Goal: Task Accomplishment & Management: Manage account settings

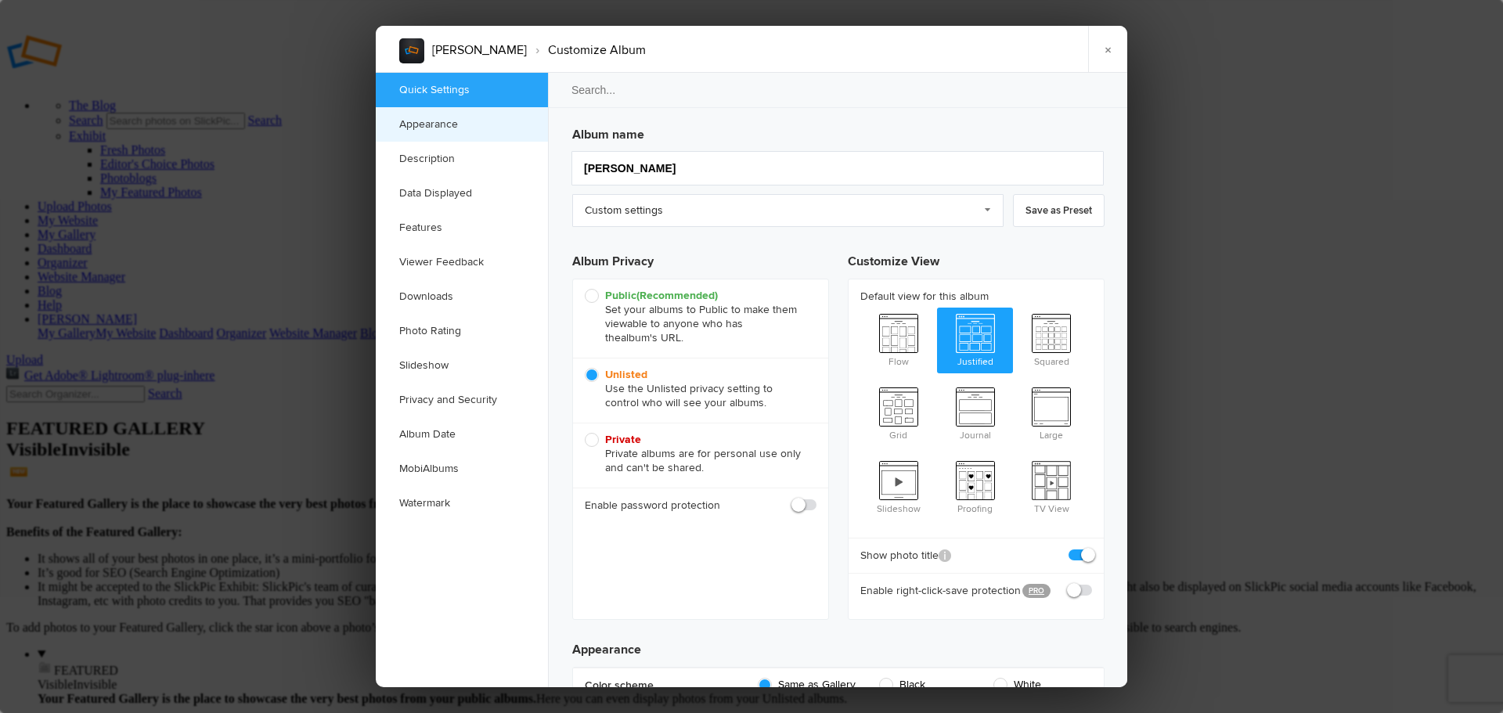
click at [441, 120] on link "Appearance" at bounding box center [462, 124] width 172 height 34
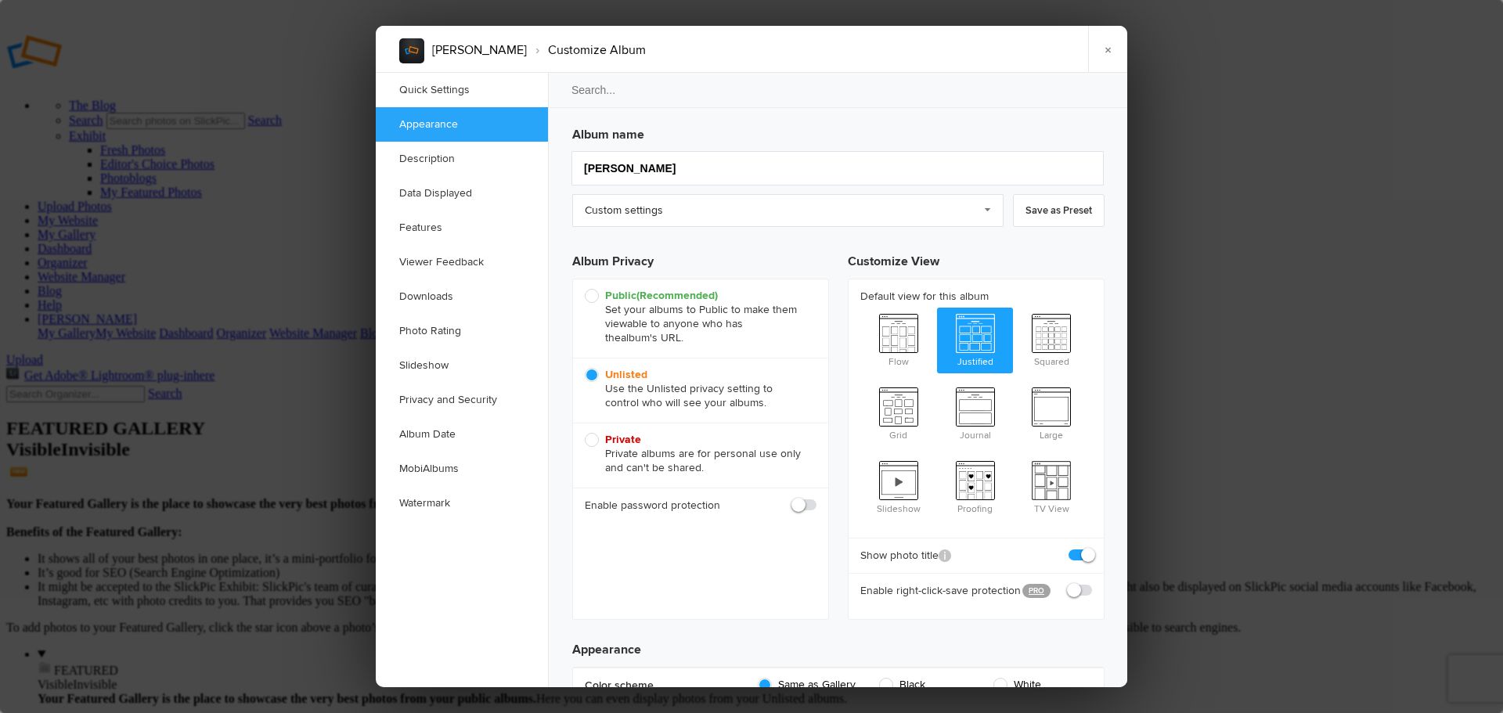
scroll to position [498, 0]
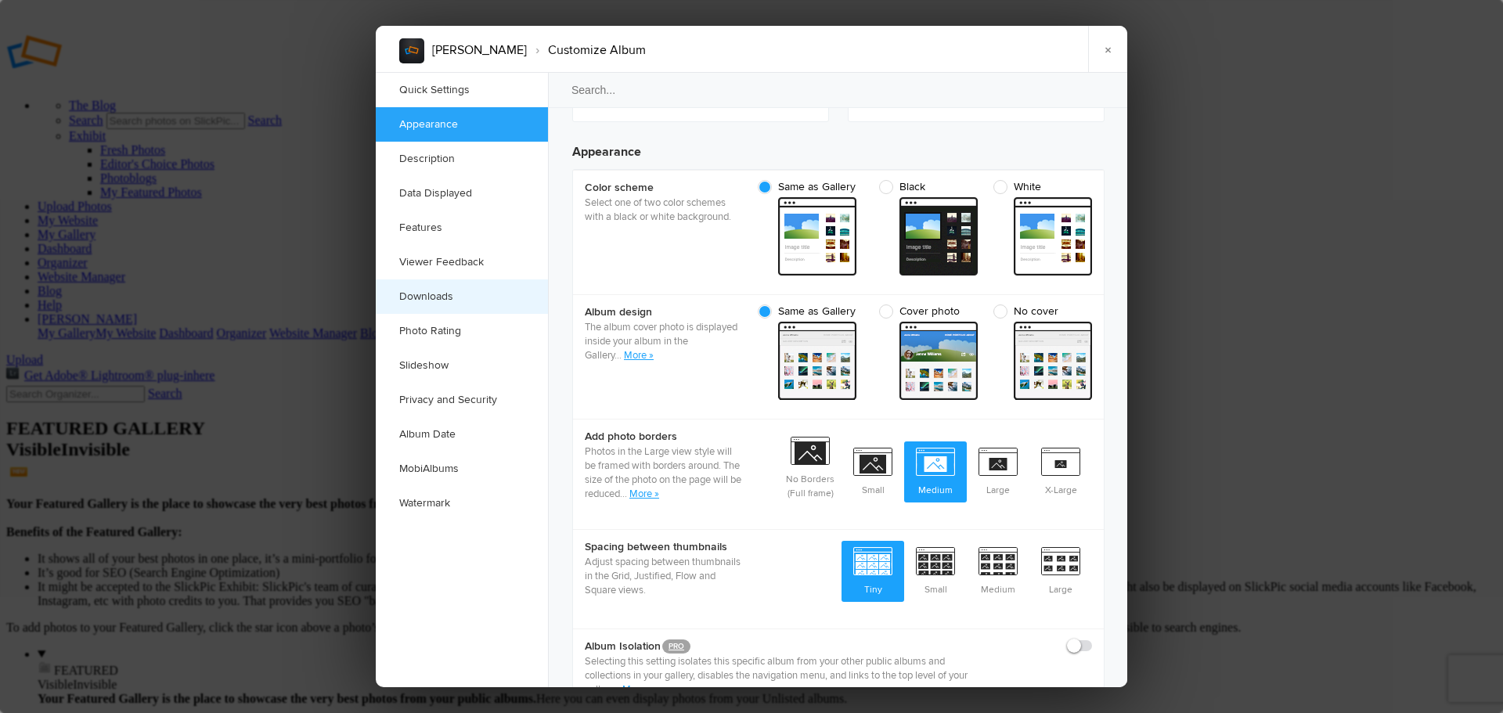
click at [431, 298] on link "Downloads" at bounding box center [462, 296] width 172 height 34
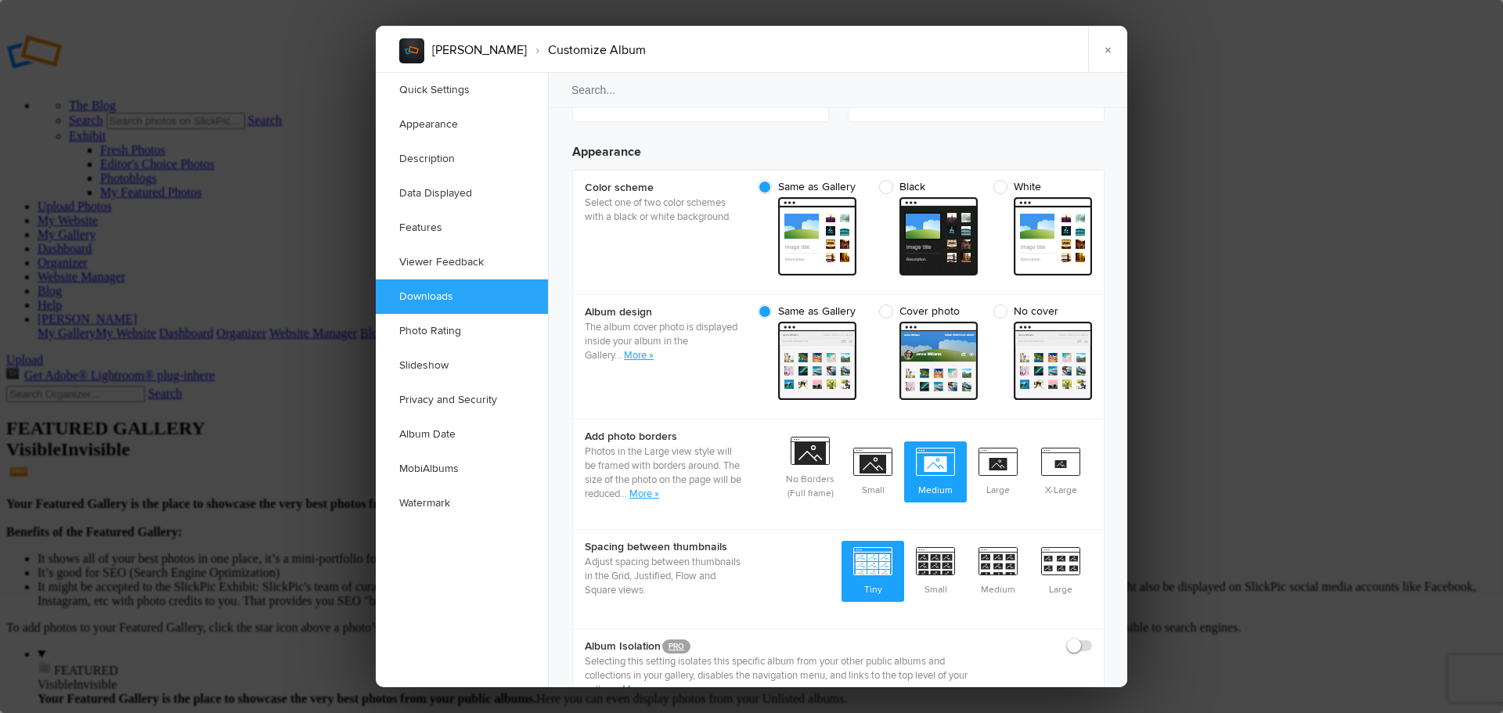
scroll to position [2426, 0]
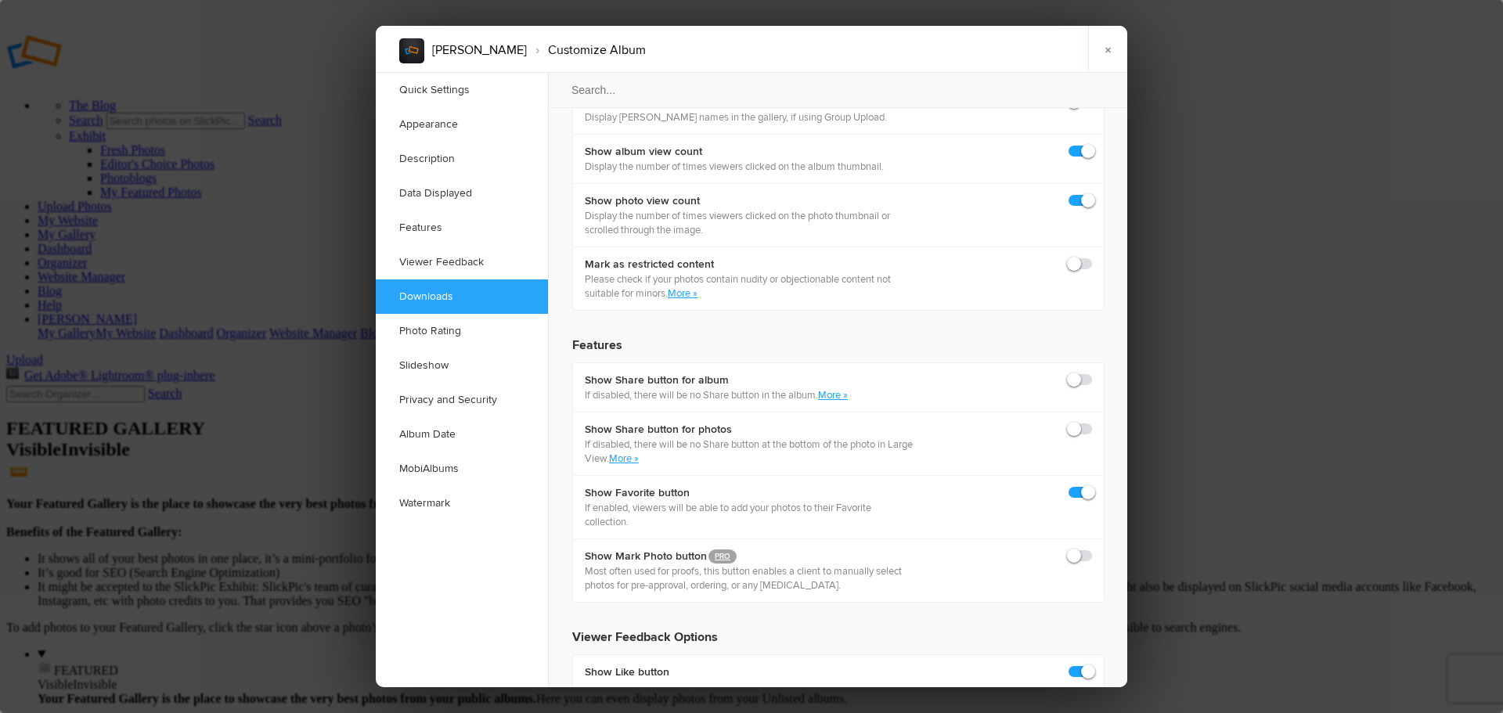
checkbox input "true"
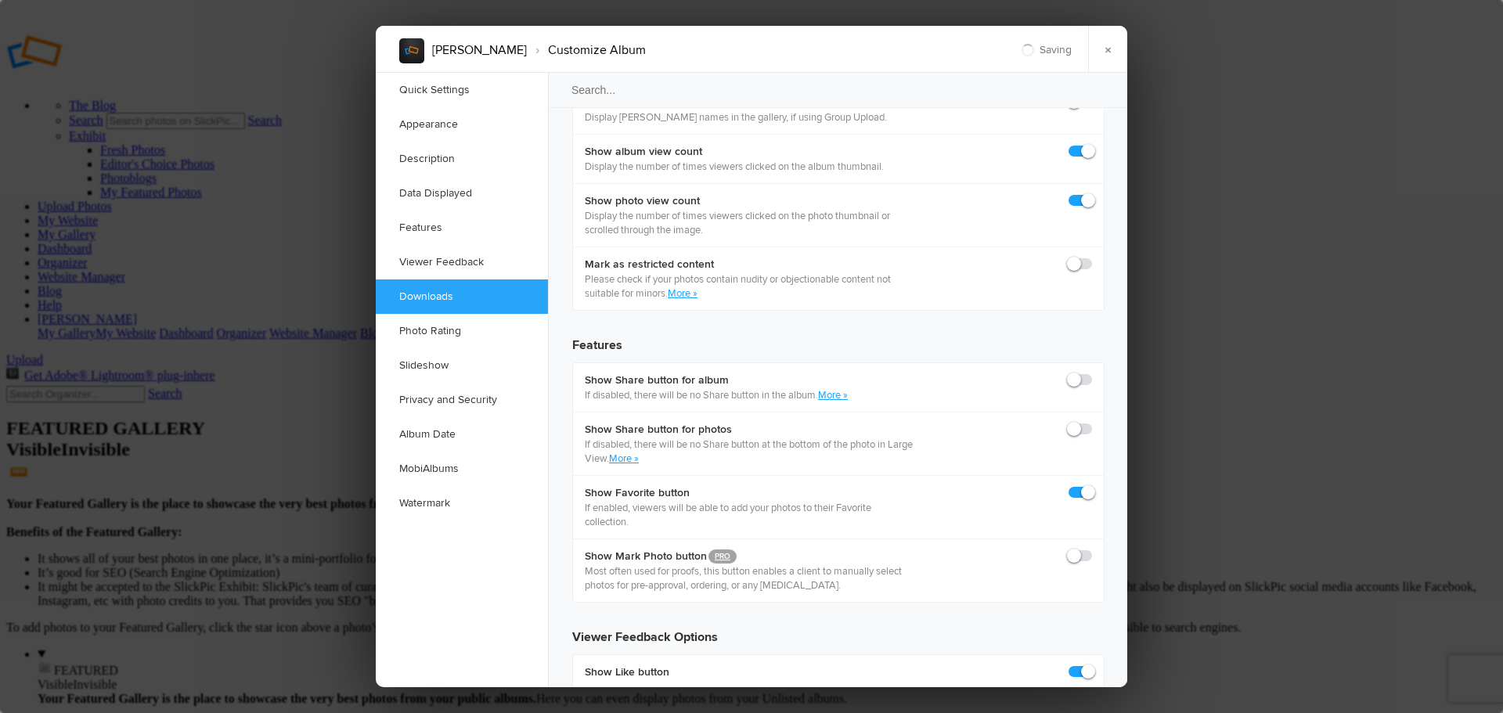
checkbox input "true"
click at [440, 399] on link "Privacy and Security" at bounding box center [462, 400] width 172 height 34
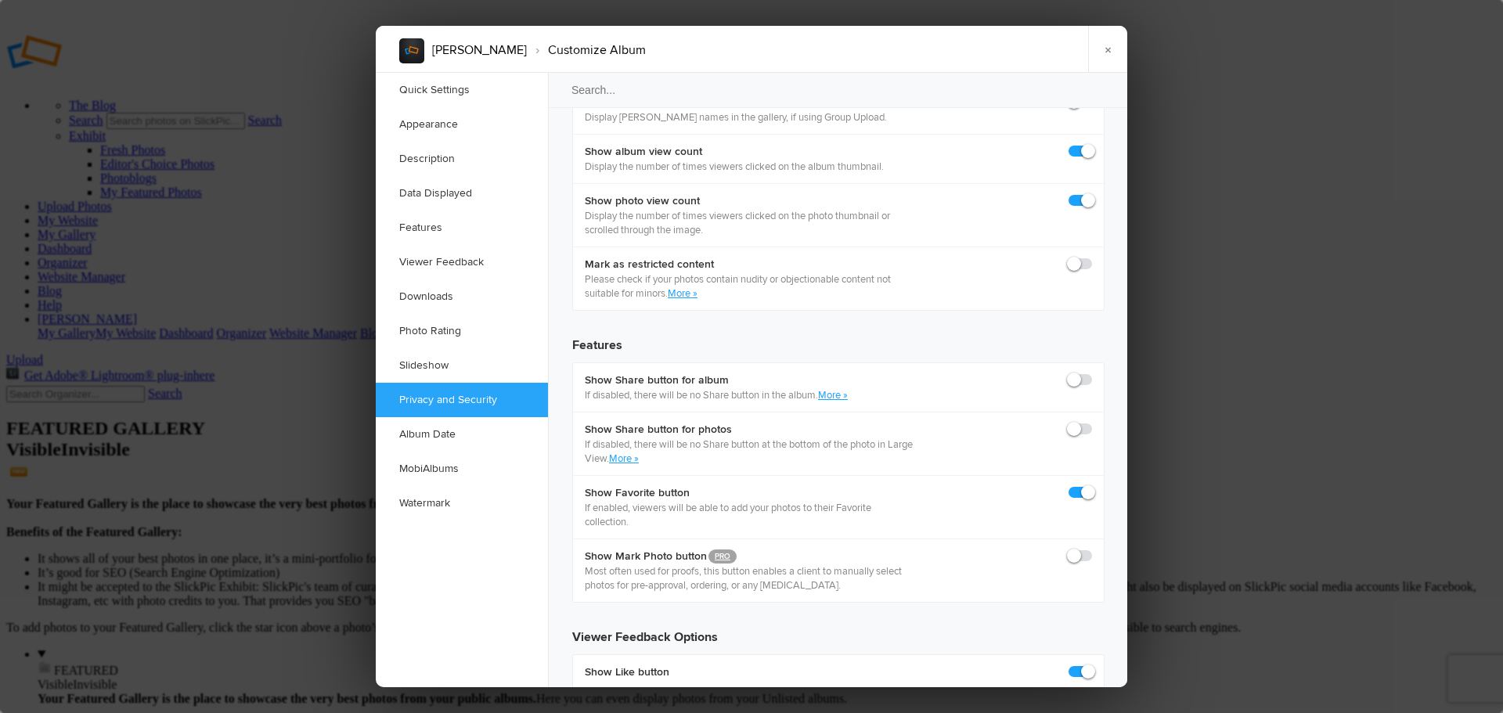
scroll to position [3155, 0]
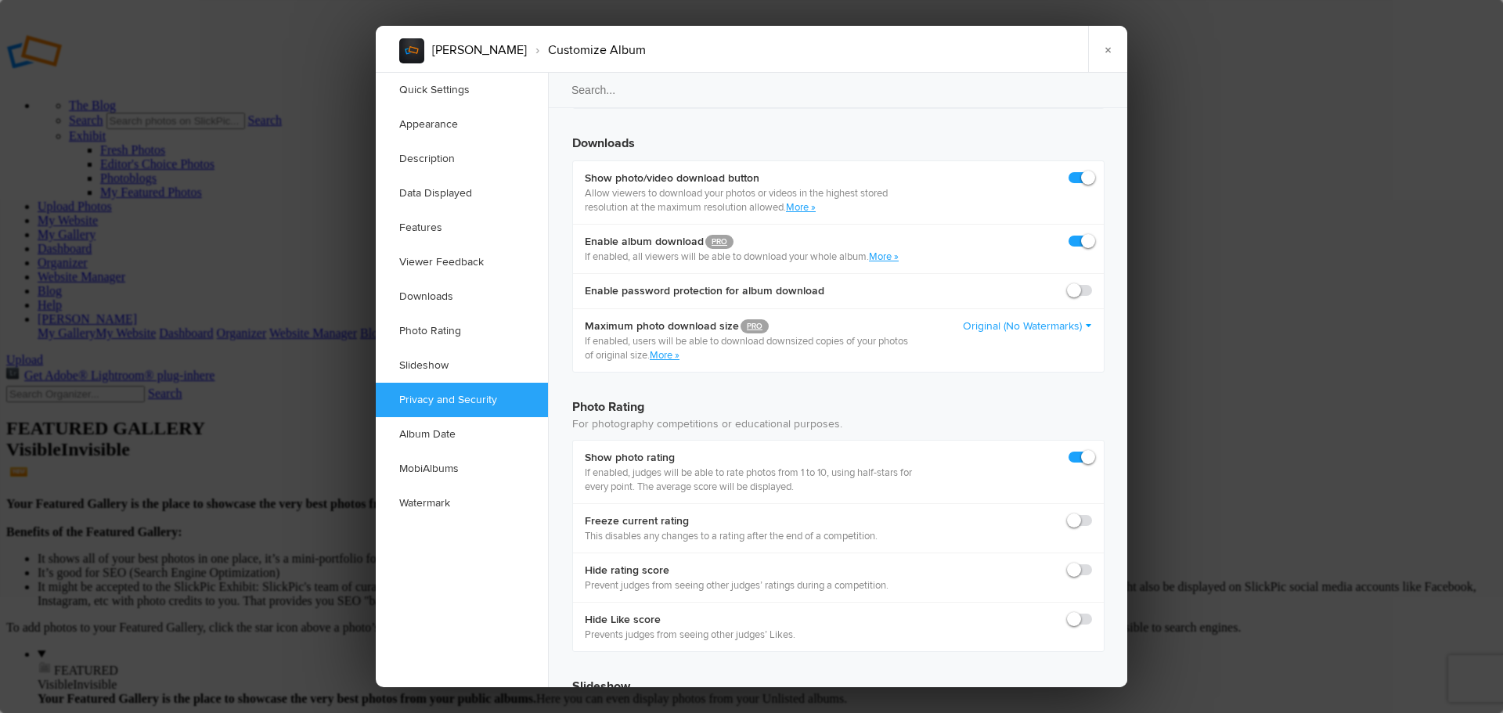
checkbox input "true"
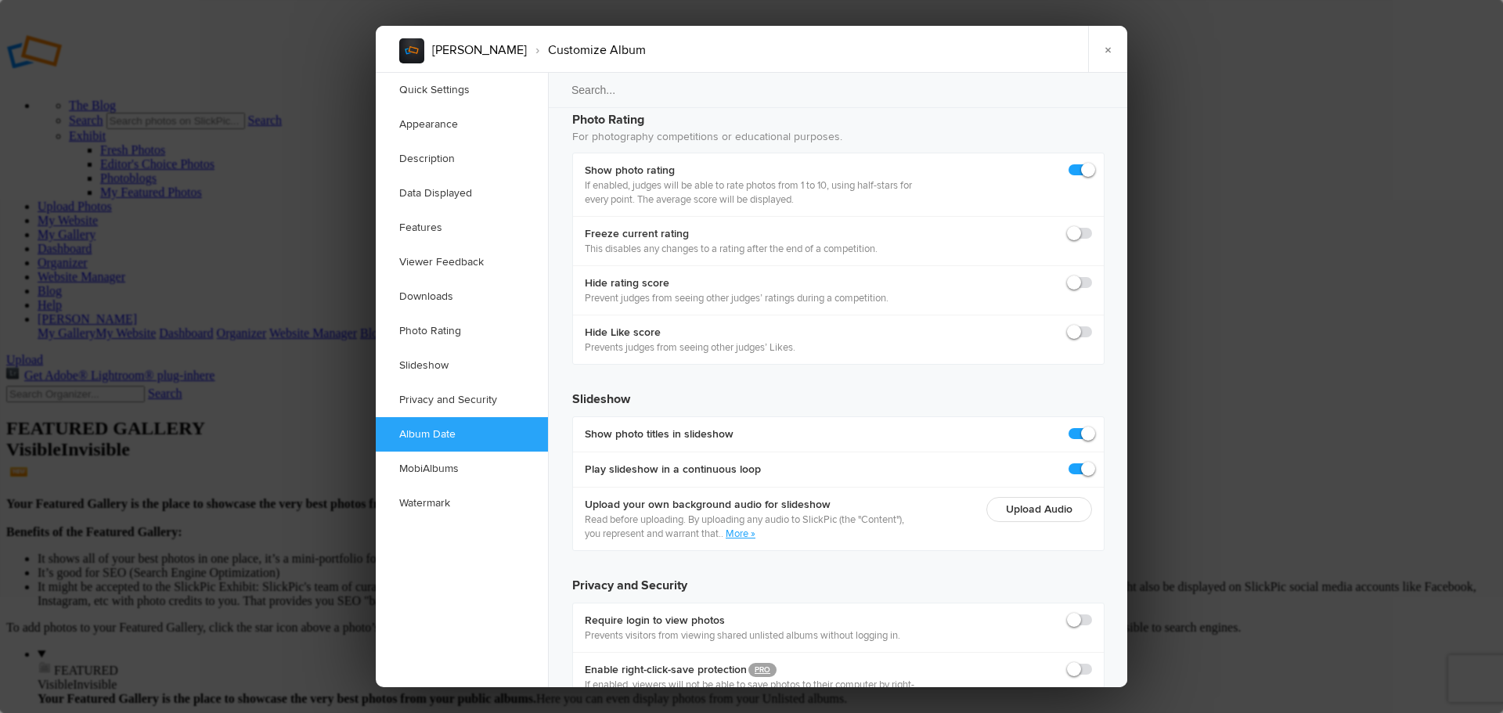
scroll to position [3468, 0]
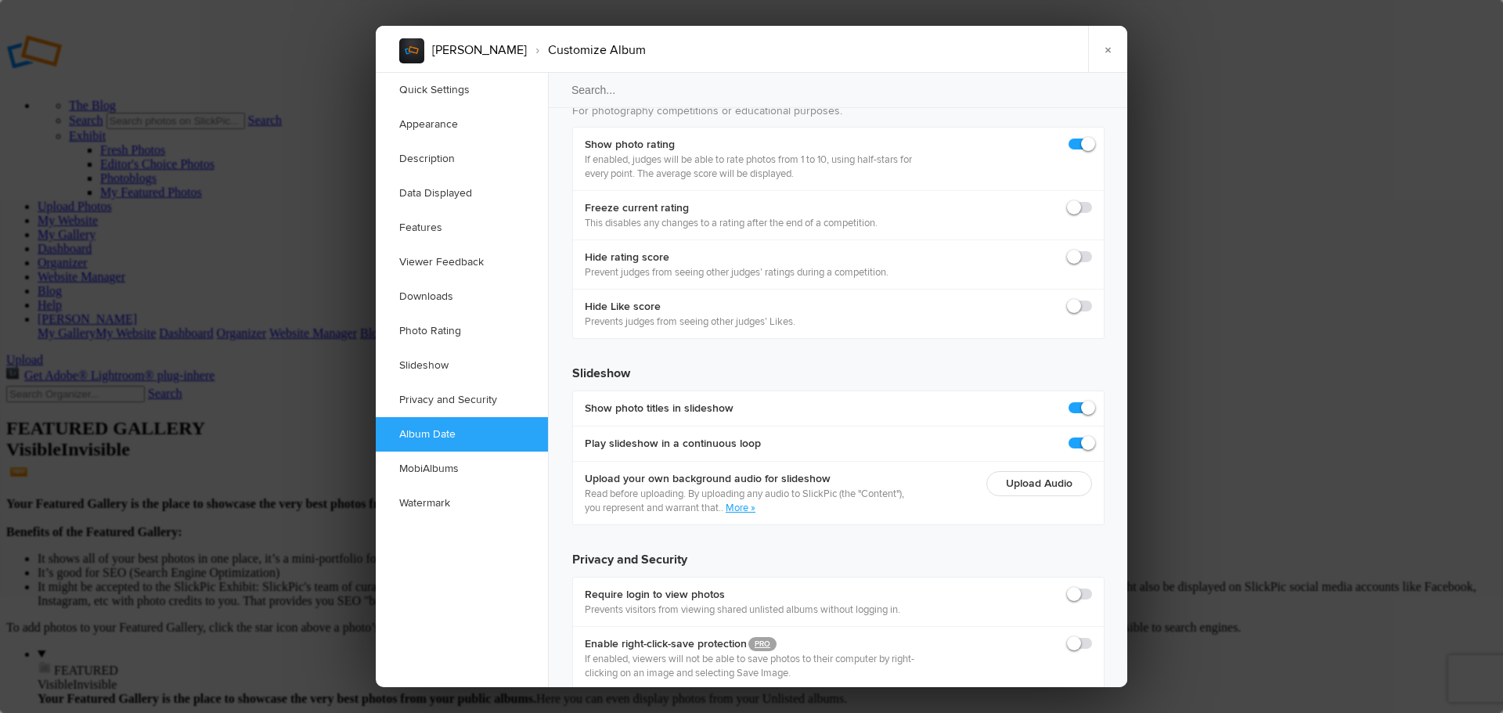
radio input "true"
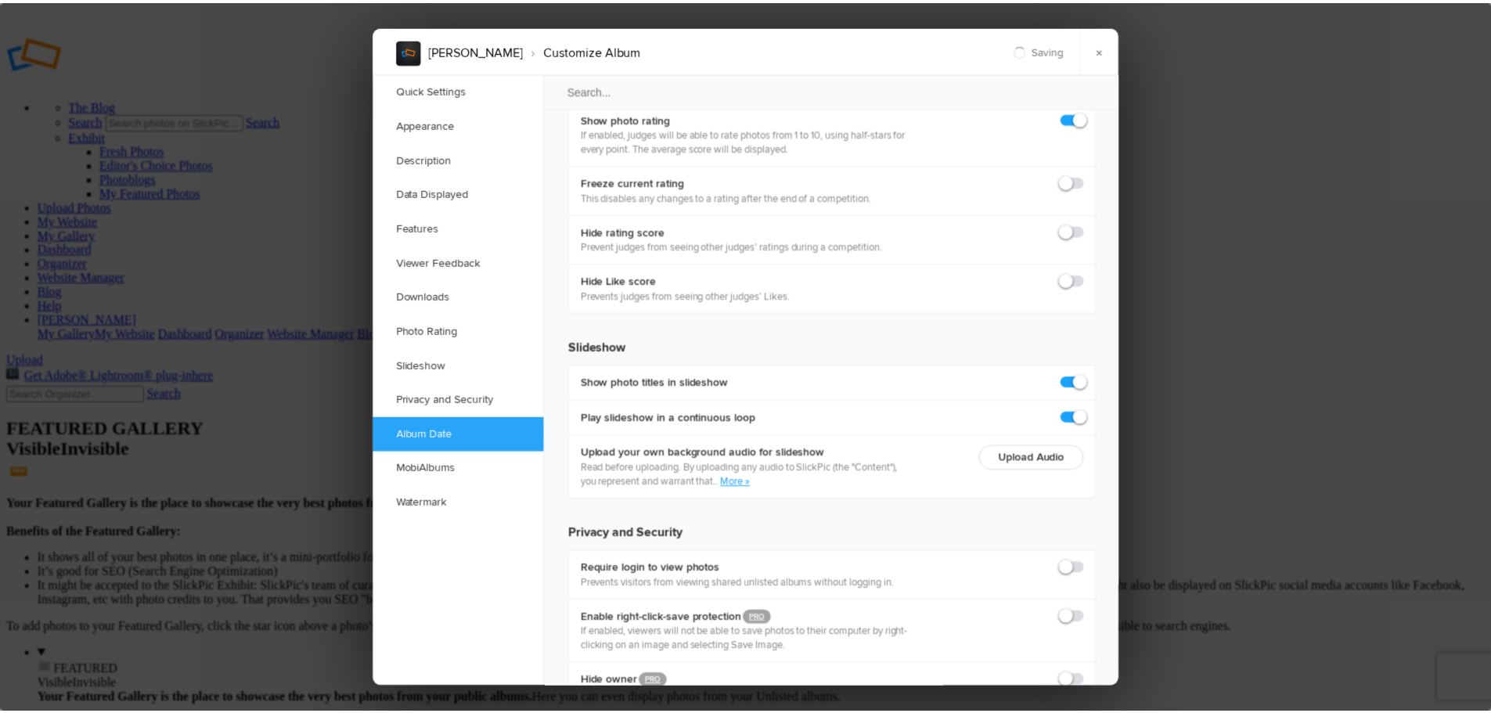
scroll to position [3529, 0]
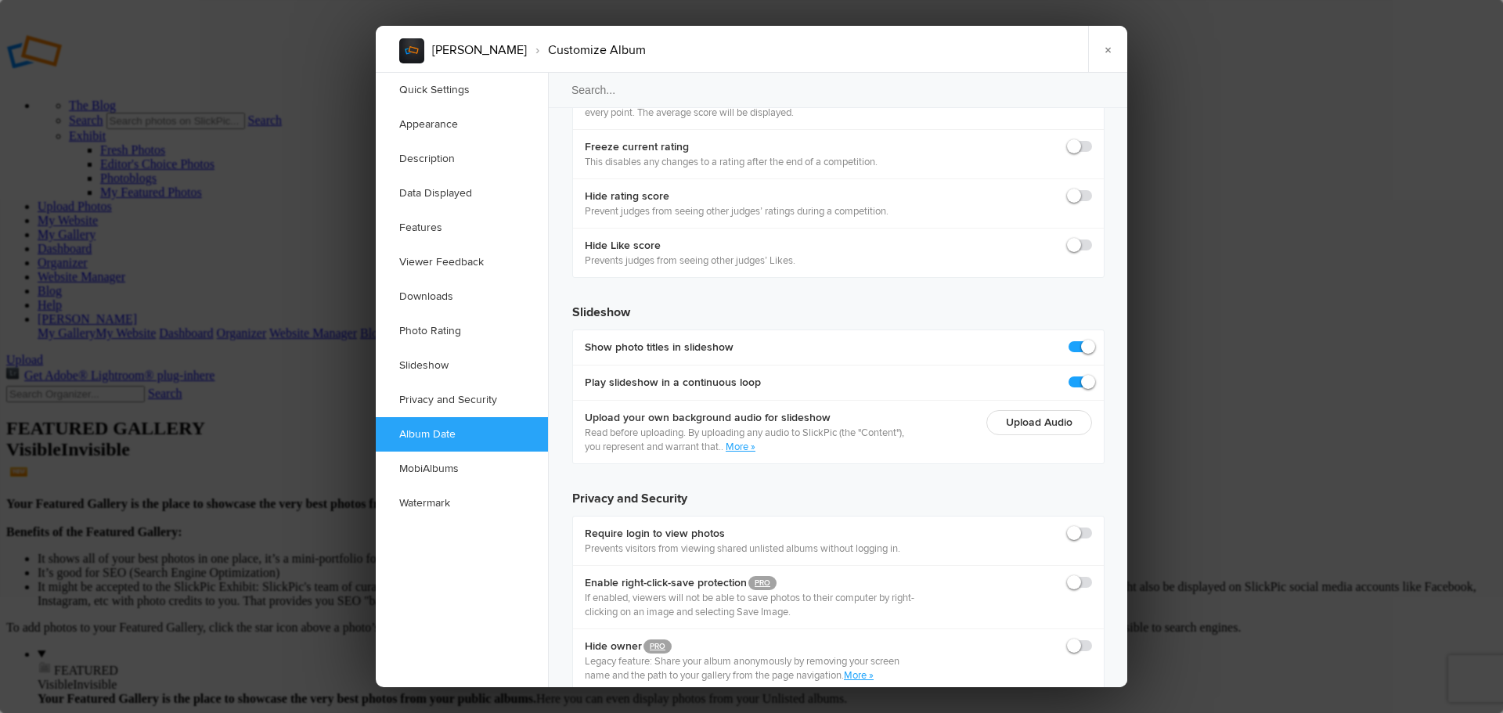
click at [1313, 435] on div at bounding box center [751, 356] width 1503 height 713
